Goal: Task Accomplishment & Management: Complete application form

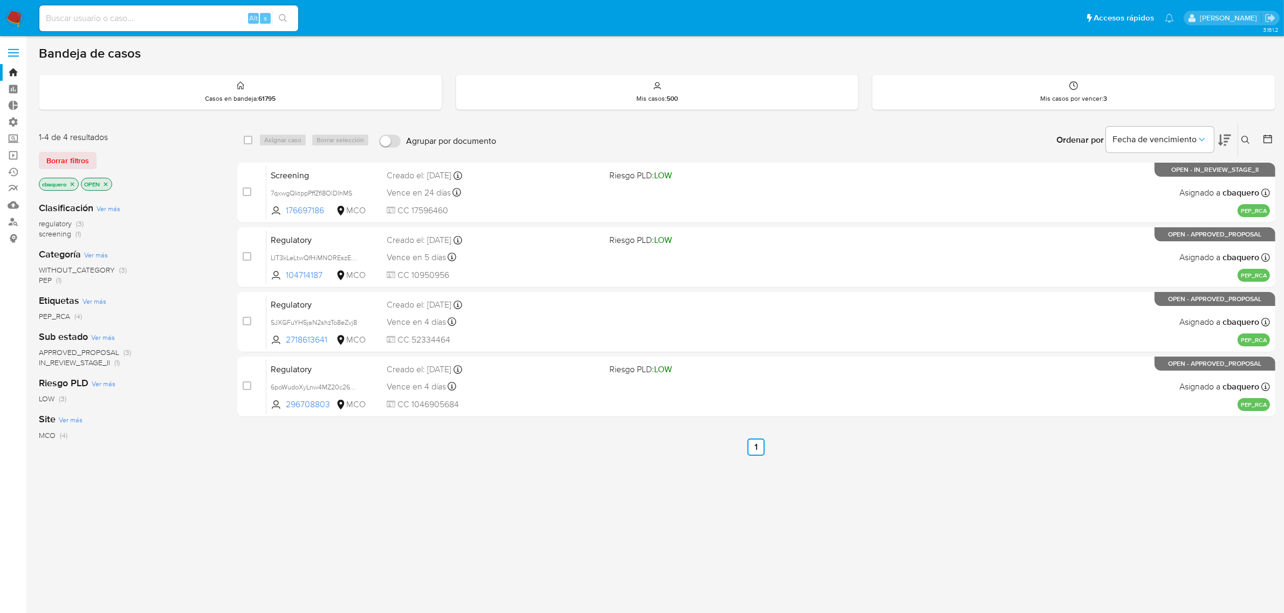
click at [10, 20] on img at bounding box center [14, 18] width 18 height 18
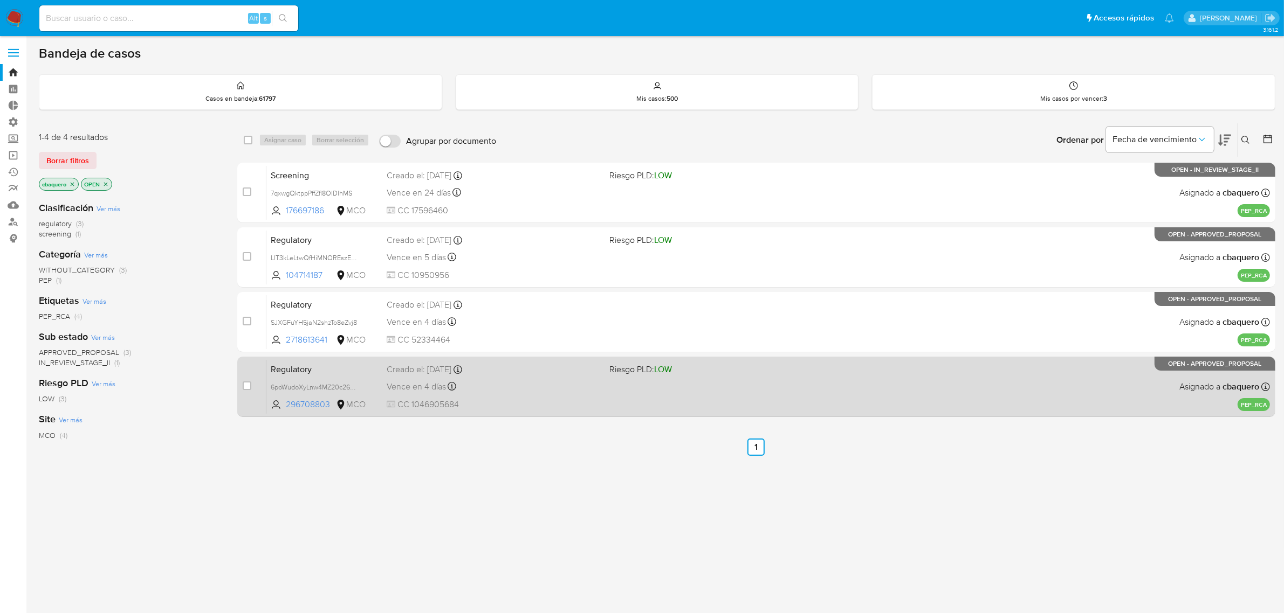
click at [555, 402] on span "CC 1046905684" at bounding box center [494, 405] width 215 height 12
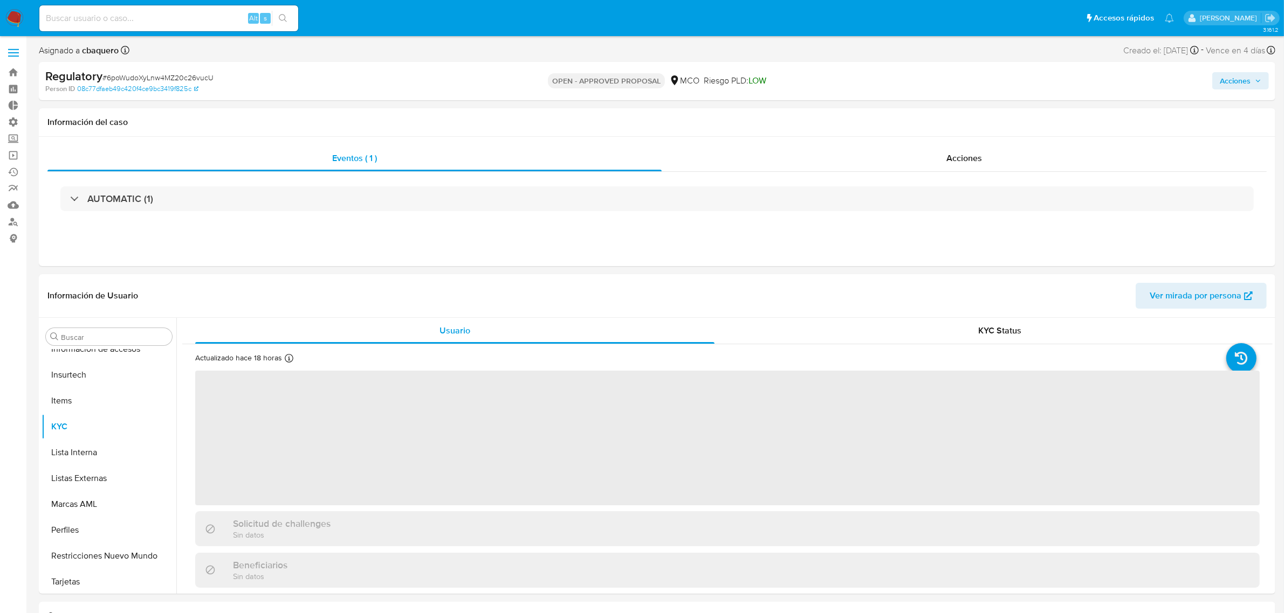
scroll to position [507, 0]
select select "10"
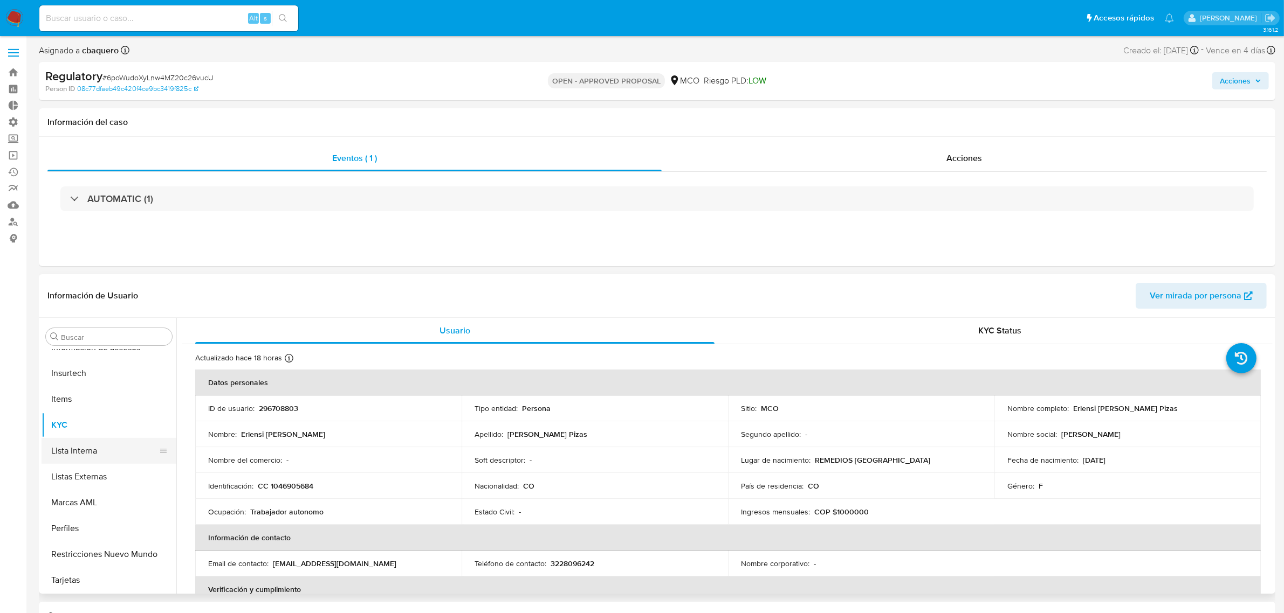
click at [79, 446] on button "Lista Interna" at bounding box center [105, 451] width 126 height 26
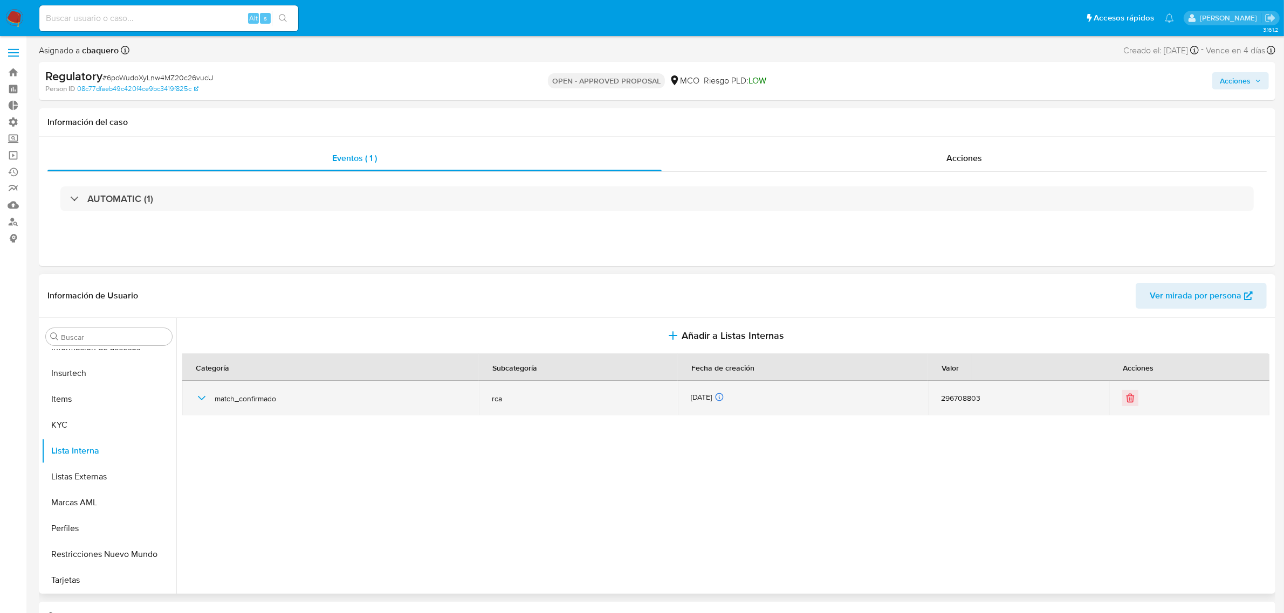
click at [208, 397] on div "match_confirmado" at bounding box center [330, 398] width 271 height 34
click at [205, 395] on icon "button" at bounding box center [201, 398] width 13 height 13
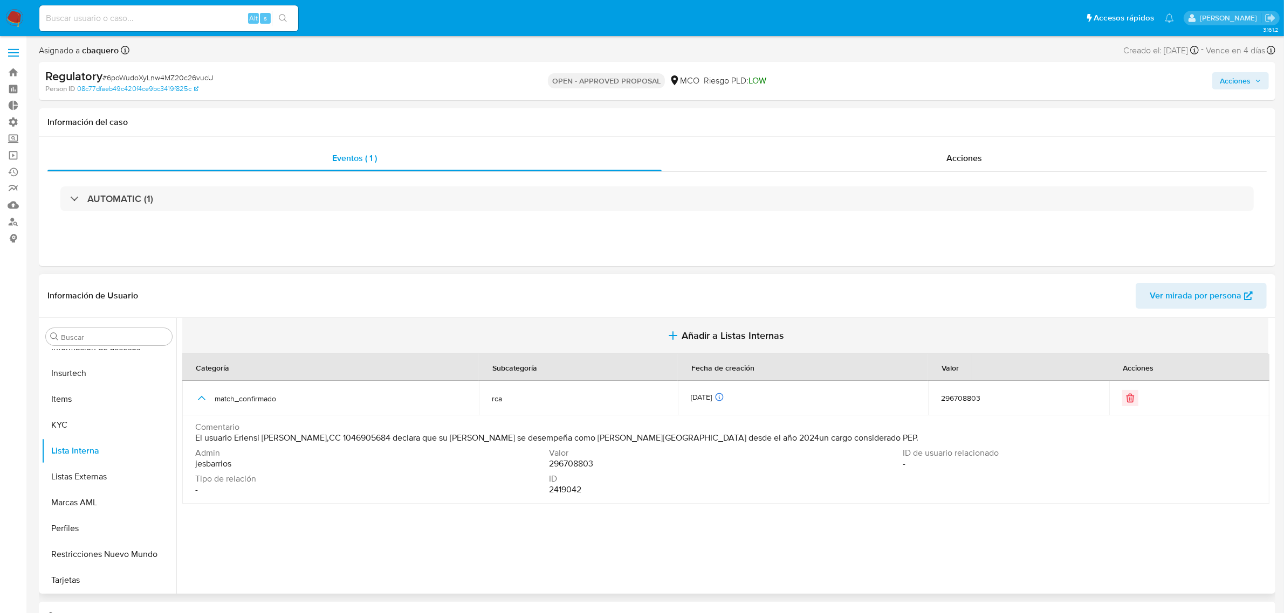
click at [697, 342] on span "Añadir a Listas Internas" at bounding box center [732, 336] width 102 height 12
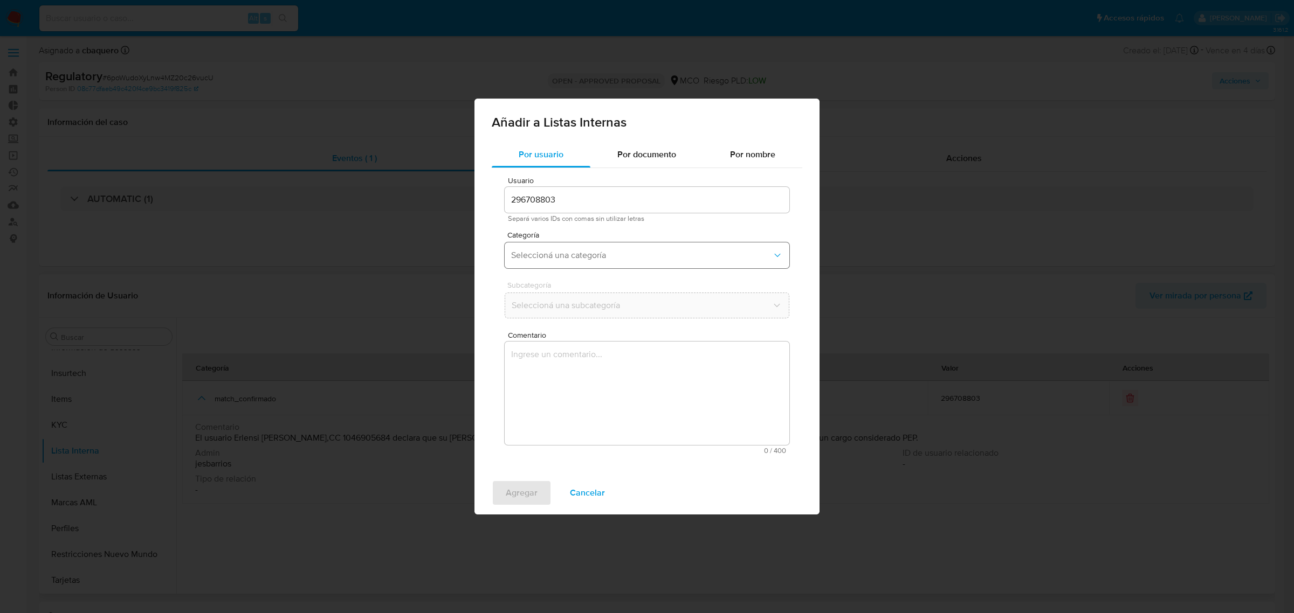
click at [589, 257] on span "Seleccioná una categoría" at bounding box center [641, 255] width 261 height 11
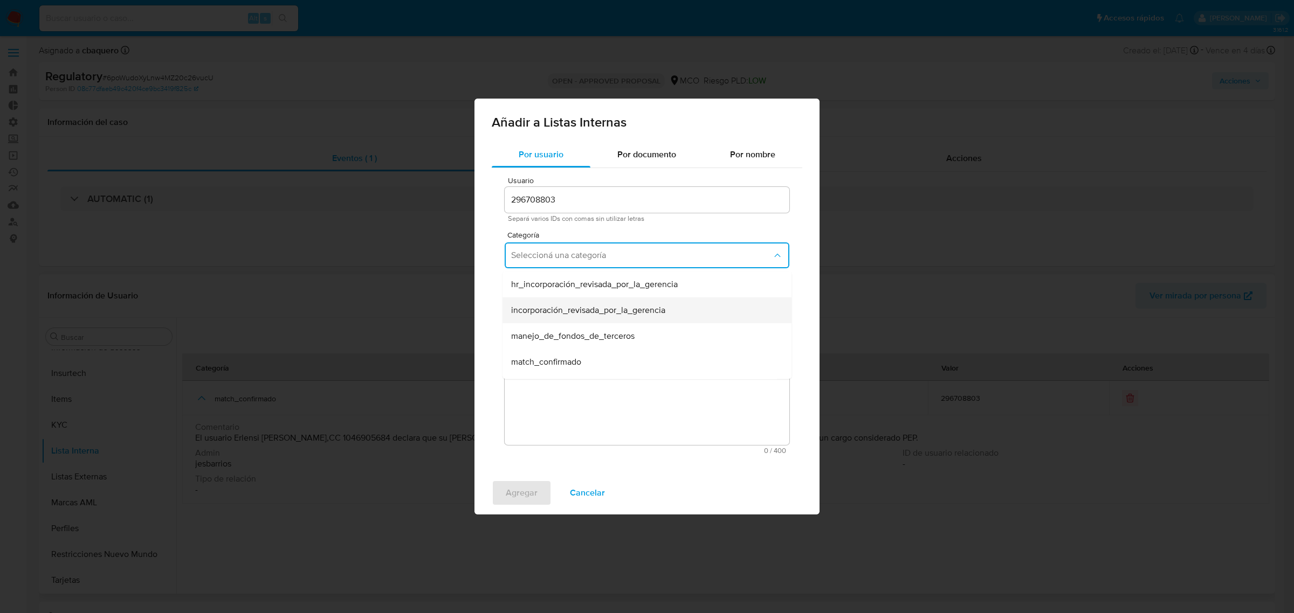
click at [599, 306] on span "incorporación_revisada_por_la_gerencia" at bounding box center [588, 310] width 154 height 11
click at [565, 309] on span "Seleccioná una subcategoría" at bounding box center [641, 305] width 261 height 11
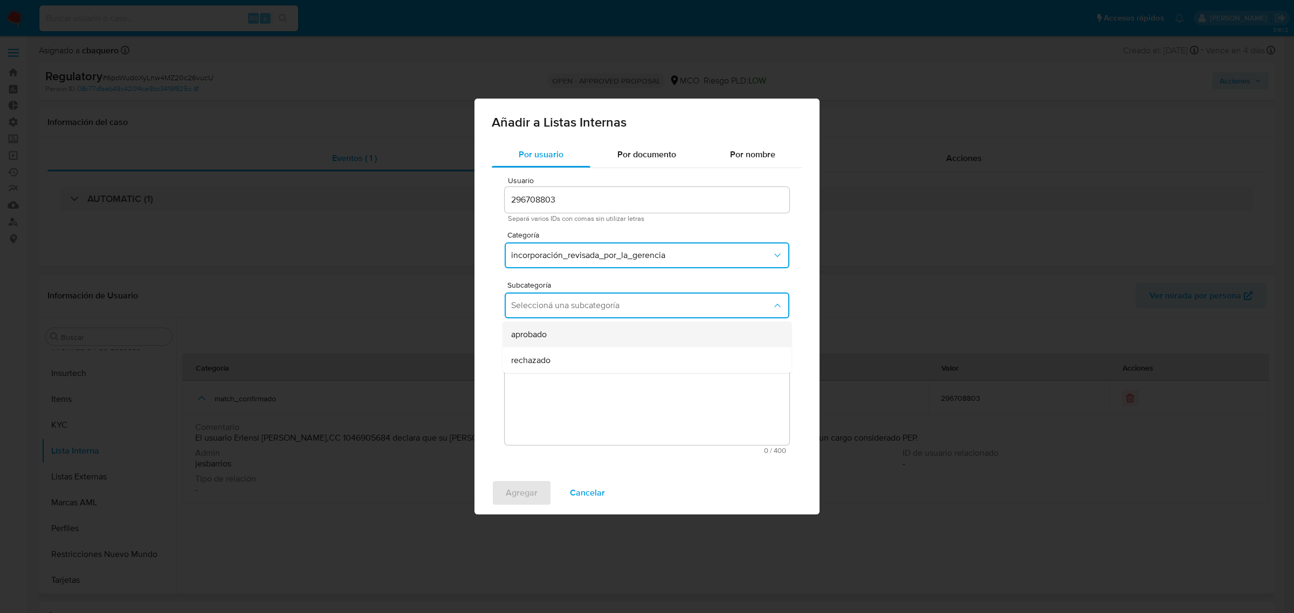
click at [550, 341] on div "aprobado" at bounding box center [643, 335] width 265 height 26
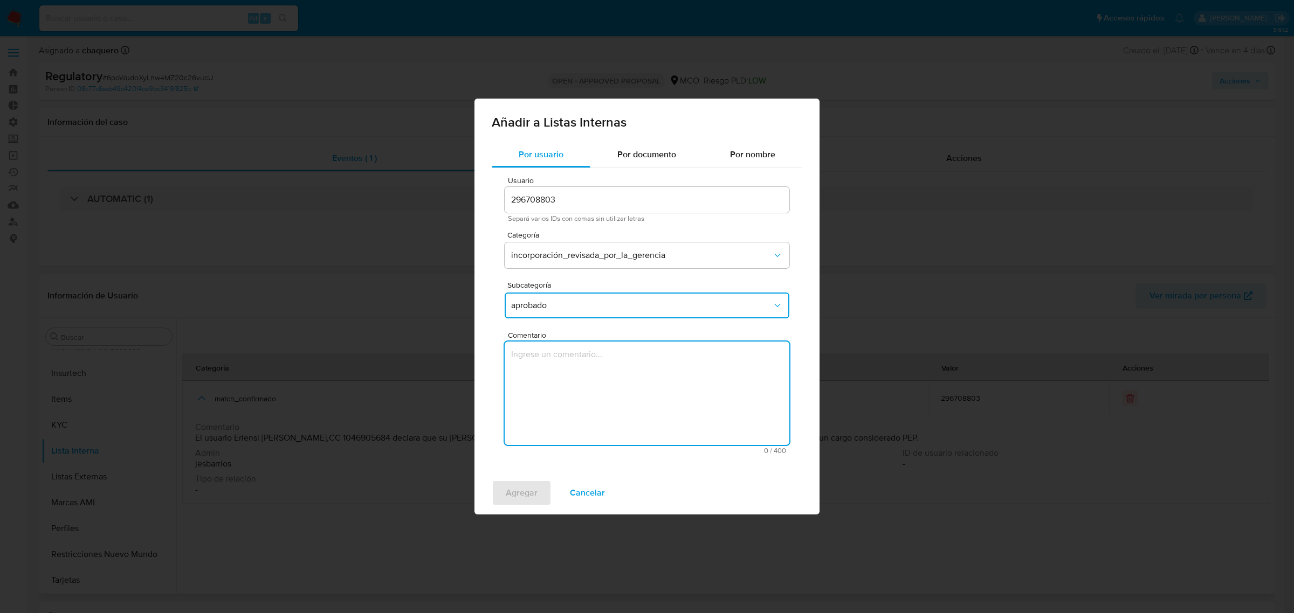
click at [588, 407] on textarea "Comentario" at bounding box center [647, 393] width 285 height 103
click at [620, 356] on textarea "Se aprueba vinculación de PEP al no encontrar evidencia de noticias negativas" at bounding box center [647, 393] width 285 height 103
click at [620, 356] on textarea "Se aprueba vinculación de RCA al no encontrar evidencia de noticias negativas" at bounding box center [647, 393] width 285 height 103
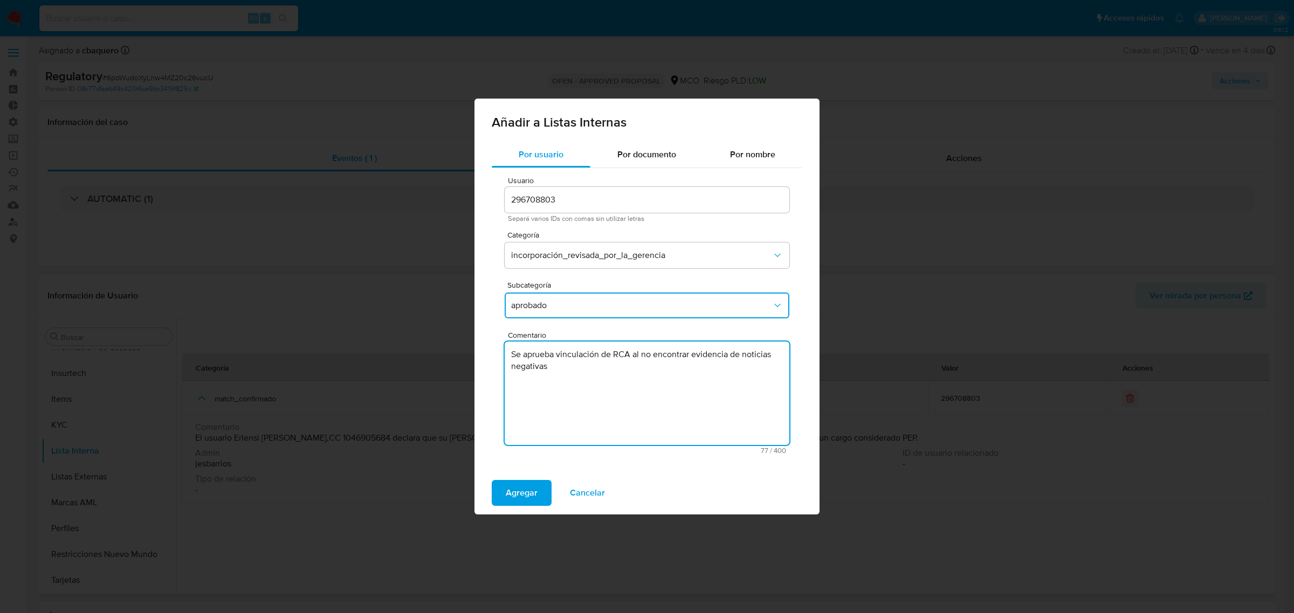
click at [620, 356] on textarea "Se aprueba vinculación de RCA al no encontrar evidencia de noticias negativas" at bounding box center [647, 393] width 285 height 103
type textarea "Se aprueba vinculación de RCA al no encontrar evidencia de noticias negativas"
click at [516, 480] on div "Agregar Cancelar" at bounding box center [646, 493] width 345 height 43
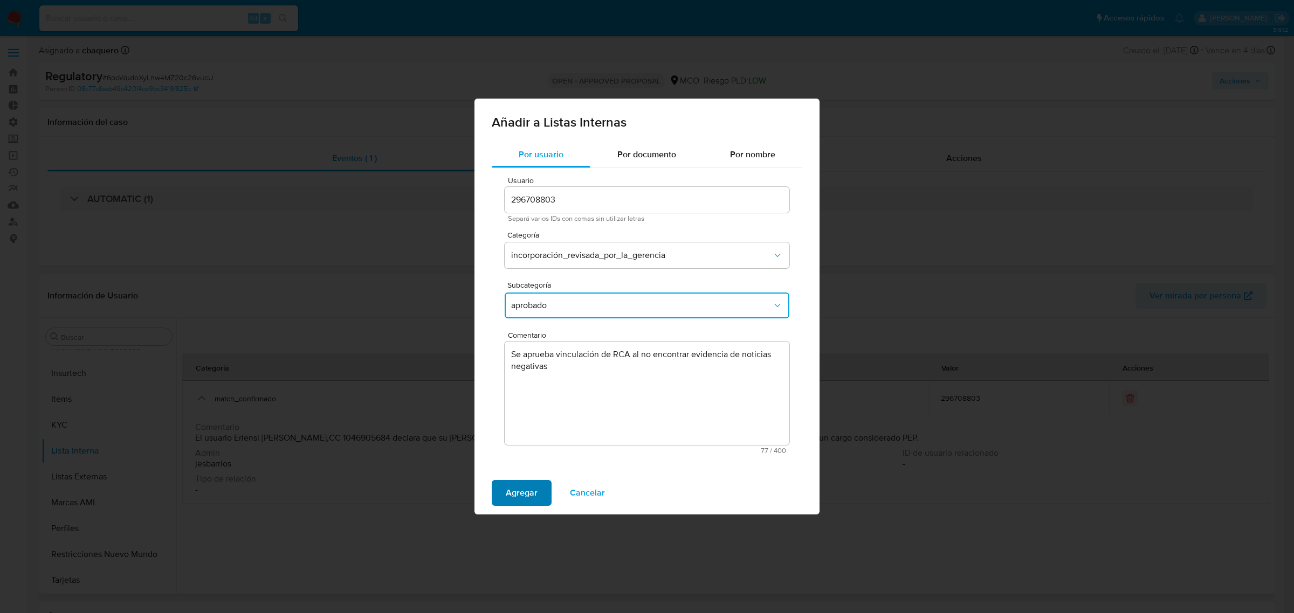
click at [516, 489] on span "Agregar" at bounding box center [522, 493] width 32 height 24
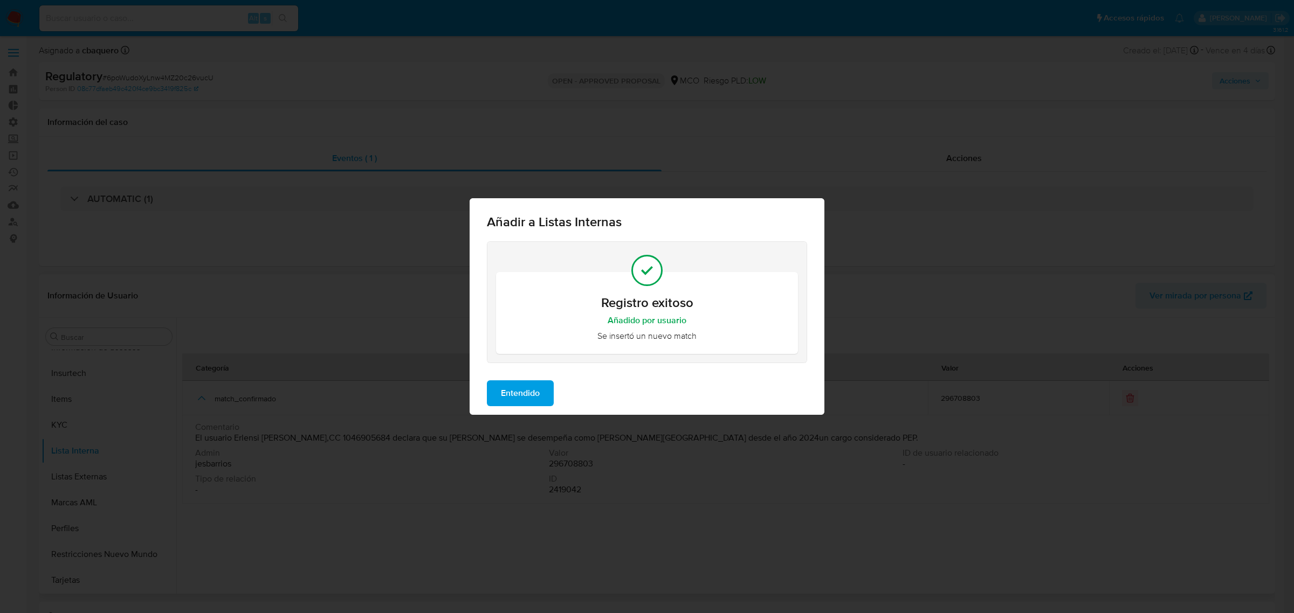
click at [499, 401] on button "Entendido" at bounding box center [520, 394] width 67 height 26
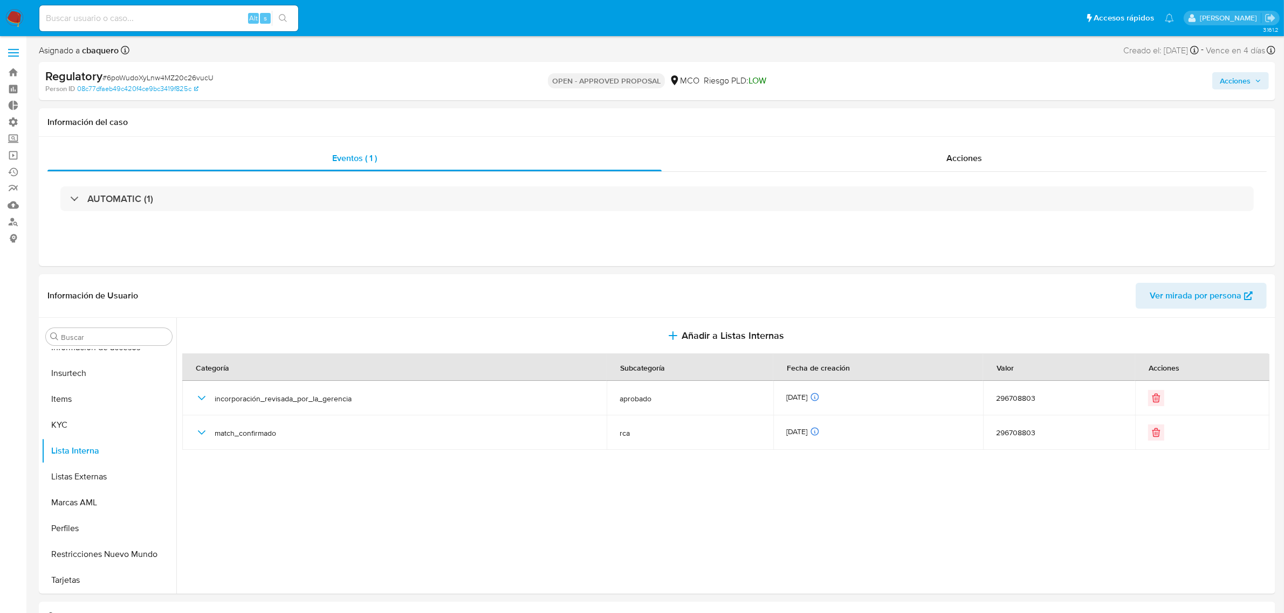
click at [1239, 81] on span "Acciones" at bounding box center [1234, 80] width 31 height 17
click at [947, 116] on span "Resolución del caso" at bounding box center [933, 115] width 77 height 12
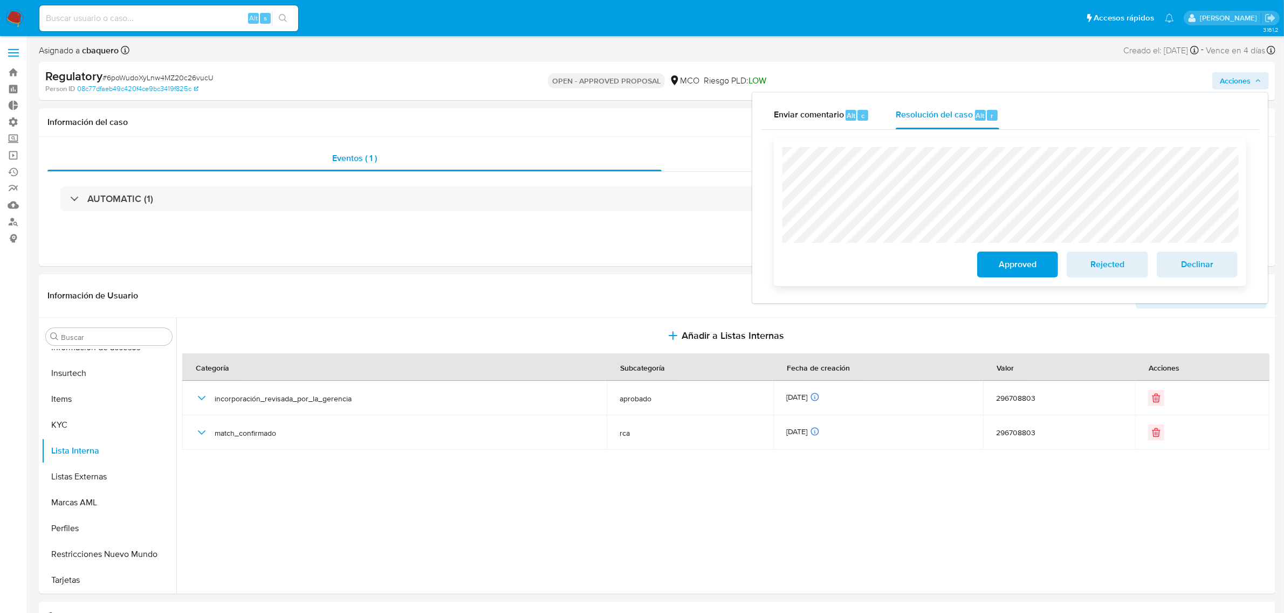
click at [983, 258] on button "Approved" at bounding box center [1017, 265] width 81 height 26
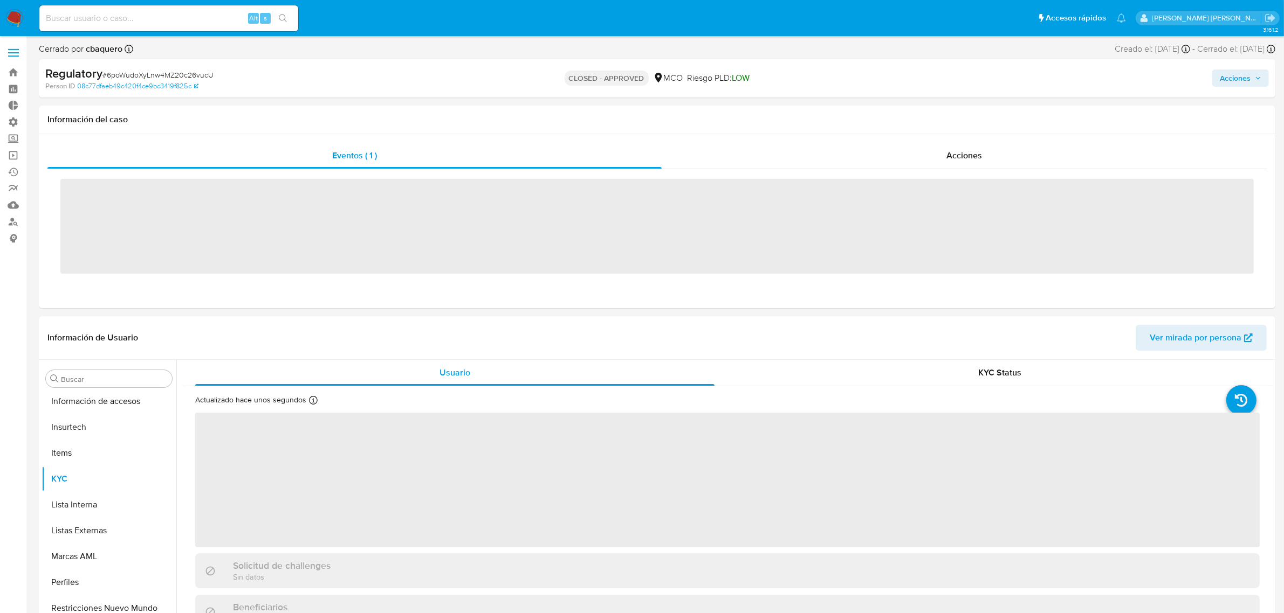
scroll to position [507, 0]
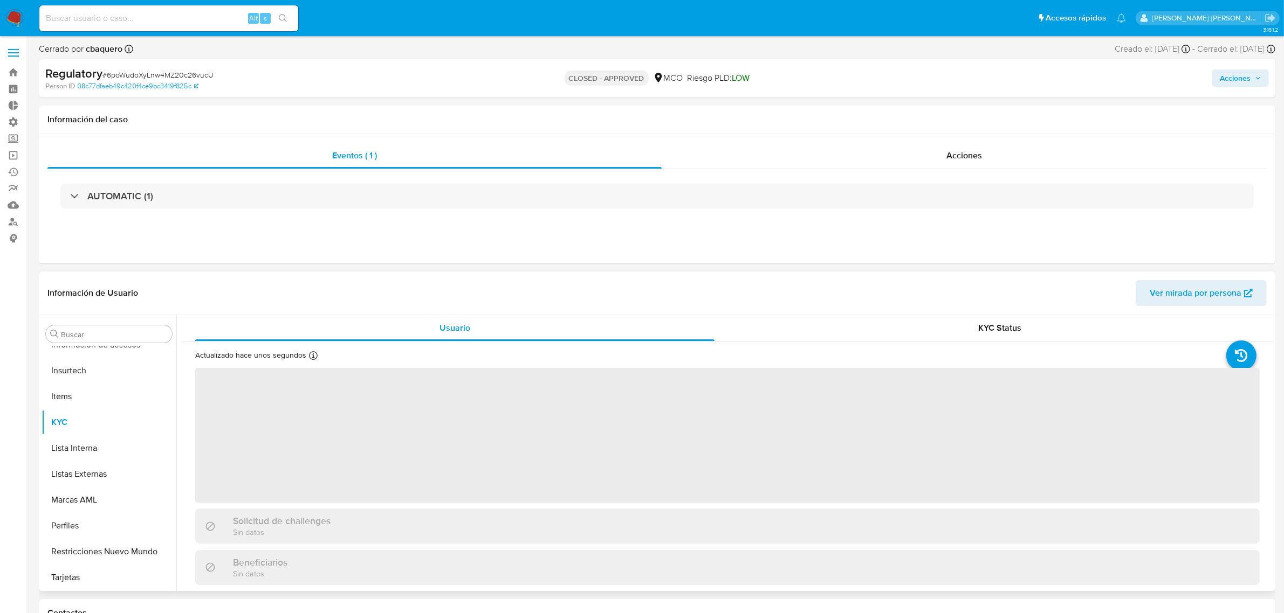
select select "10"
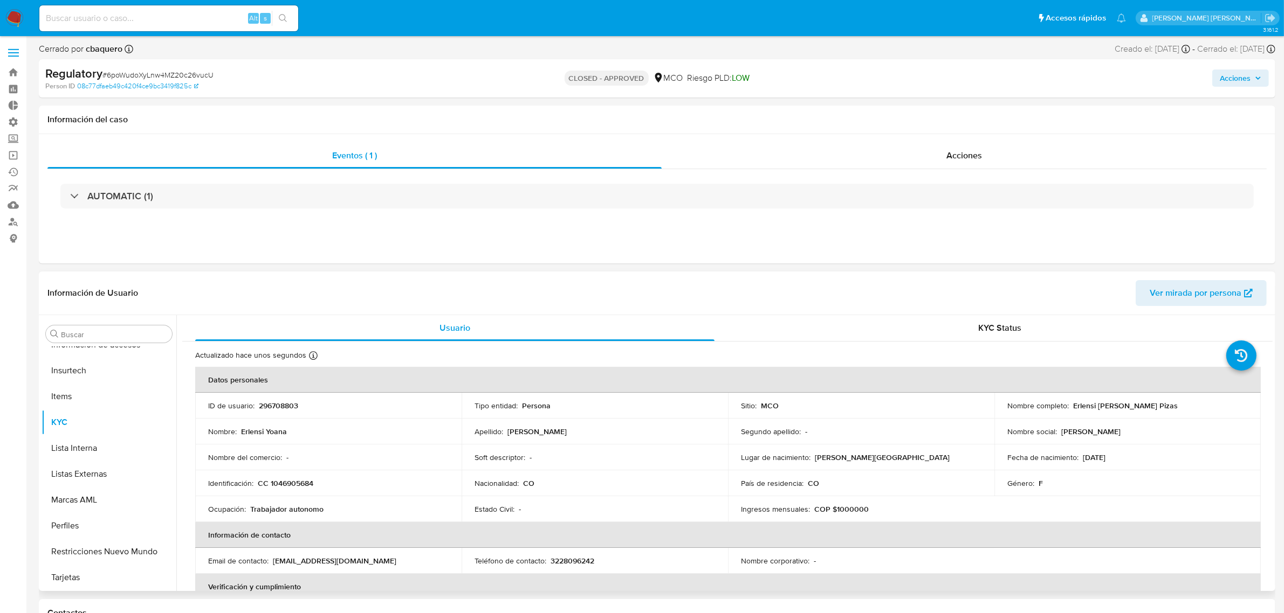
click at [1228, 74] on span "Acciones" at bounding box center [1234, 78] width 31 height 17
click at [919, 108] on span "Resolución del caso" at bounding box center [933, 112] width 77 height 12
click at [18, 14] on img at bounding box center [14, 18] width 18 height 18
